Goal: Transaction & Acquisition: Book appointment/travel/reservation

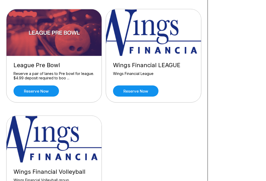
scroll to position [616, 0]
click at [35, 91] on link "Reserve now" at bounding box center [36, 91] width 45 height 11
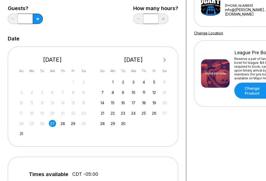
scroll to position [72, 0]
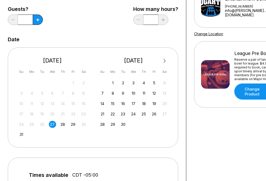
click at [66, 126] on div "28" at bounding box center [62, 124] width 7 height 7
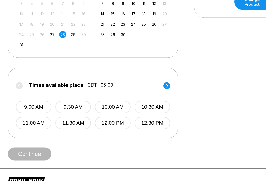
scroll to position [170, 0]
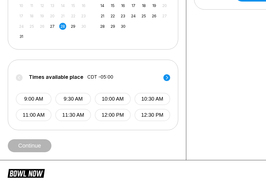
click at [28, 101] on button "9:00 AM" at bounding box center [34, 99] width 36 height 12
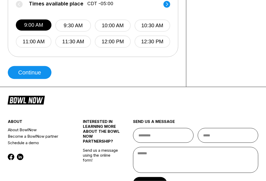
click at [24, 74] on button "Continue" at bounding box center [30, 72] width 44 height 13
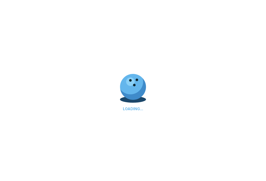
scroll to position [0, 0]
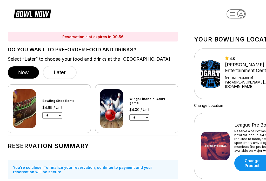
click at [59, 75] on button "Later" at bounding box center [60, 72] width 34 height 13
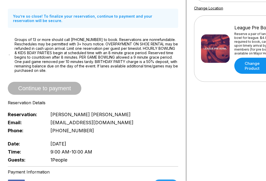
scroll to position [97, 0]
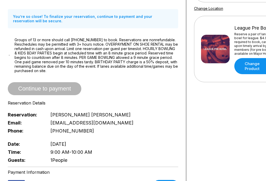
click at [34, 92] on span "Continue to payment" at bounding box center [44, 88] width 73 height 5
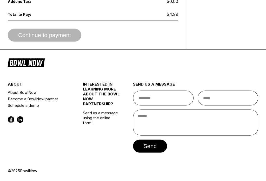
scroll to position [358, 0]
click at [36, 39] on div "Continue to payment" at bounding box center [93, 35] width 170 height 13
click at [37, 42] on div "Continue to payment" at bounding box center [93, 35] width 170 height 13
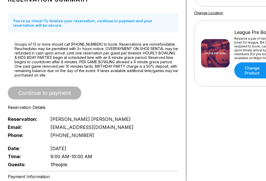
scroll to position [93, 0]
click at [36, 96] on span "Continue to payment" at bounding box center [44, 93] width 73 height 5
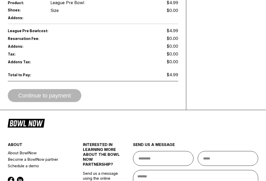
scroll to position [295, 0]
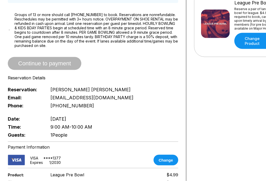
click at [41, 66] on span "Continue to payment" at bounding box center [44, 63] width 73 height 5
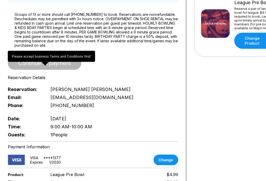
click at [110, 69] on div "Continue to payment" at bounding box center [93, 63] width 170 height 13
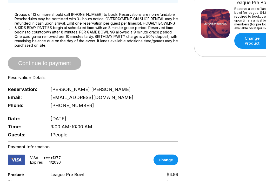
click at [107, 66] on div "Continue to payment" at bounding box center [93, 63] width 170 height 13
click at [117, 66] on div "Continue to payment" at bounding box center [93, 63] width 170 height 13
click at [117, 65] on div "Continue to payment" at bounding box center [93, 63] width 170 height 13
click at [135, 70] on div "Continue to payment" at bounding box center [93, 63] width 170 height 13
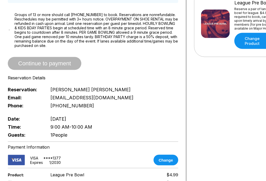
click at [153, 68] on div "Continue to payment" at bounding box center [93, 63] width 170 height 13
click at [129, 59] on div "Reservation Summary You’re so close! To finalize your reservation, continue to …" at bounding box center [93, 50] width 170 height 177
click at [93, 78] on div "Reservation Summary You’re so close! To finalize your reservation, continue to …" at bounding box center [93, 50] width 170 height 177
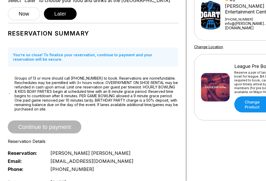
scroll to position [59, 0]
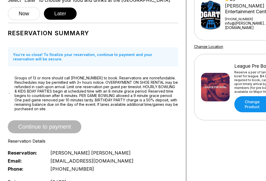
click at [143, 88] on span "Groups of 13 or more should call [PHONE_NUMBER] to book. Reservations are nonre…" at bounding box center [97, 93] width 164 height 35
click at [39, 106] on span "Groups of 13 or more should call [PHONE_NUMBER] to book. Reservations are nonre…" at bounding box center [97, 93] width 164 height 35
click at [43, 111] on span "Groups of 13 or more should call [PHONE_NUMBER] to book. Reservations are nonre…" at bounding box center [97, 93] width 164 height 35
click at [170, 86] on span "Groups of 13 or more should call [PHONE_NUMBER] to book. Reservations are nonre…" at bounding box center [97, 93] width 164 height 35
click at [25, 70] on div "Reservation Summary You’re so close! To finalize your reservation, continue to …" at bounding box center [93, 114] width 170 height 177
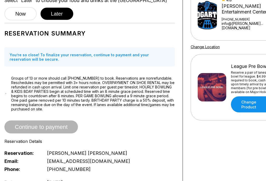
scroll to position [59, 0]
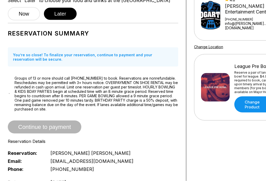
click at [5, 93] on div "Reservation slot expires in 08:50 DO YOU WANT TO PRE-ORDER FOOD AND DRINKS? Sel…" at bounding box center [93, 155] width 186 height 381
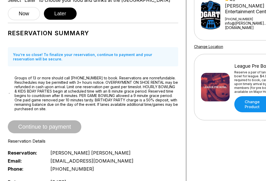
click at [4, 119] on div "Reservation slot expires in 08:49 DO YOU WANT TO PRE-ORDER FOOD AND DRINKS? Sel…" at bounding box center [93, 155] width 186 height 381
click at [3, 96] on div "Reservation slot expires in 08:48 DO YOU WANT TO PRE-ORDER FOOD AND DRINKS? Sel…" at bounding box center [93, 155] width 186 height 381
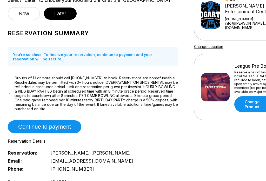
click at [9, 95] on div "Groups of 13 or more should call [PHONE_NUMBER] to book. Reservations are nonre…" at bounding box center [93, 93] width 170 height 35
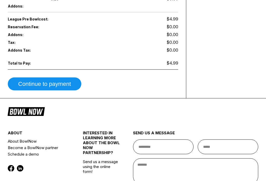
scroll to position [308, 0]
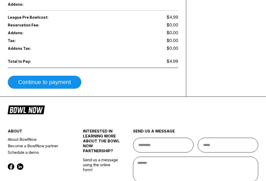
click at [39, 89] on button "Continue to payment" at bounding box center [44, 82] width 73 height 13
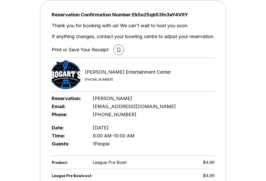
scroll to position [0, 0]
